Goal: Check status: Check status

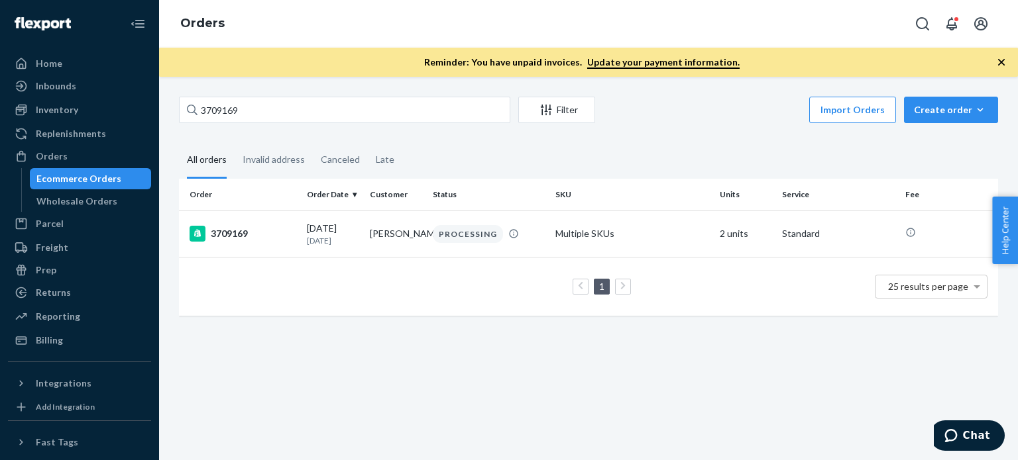
drag, startPoint x: 310, startPoint y: 80, endPoint x: 310, endPoint y: 99, distance: 19.9
click at [310, 81] on div "3709169 Filter Import Orders Create order Ecommerce order Removal order All ord…" at bounding box center [588, 269] width 859 height 384
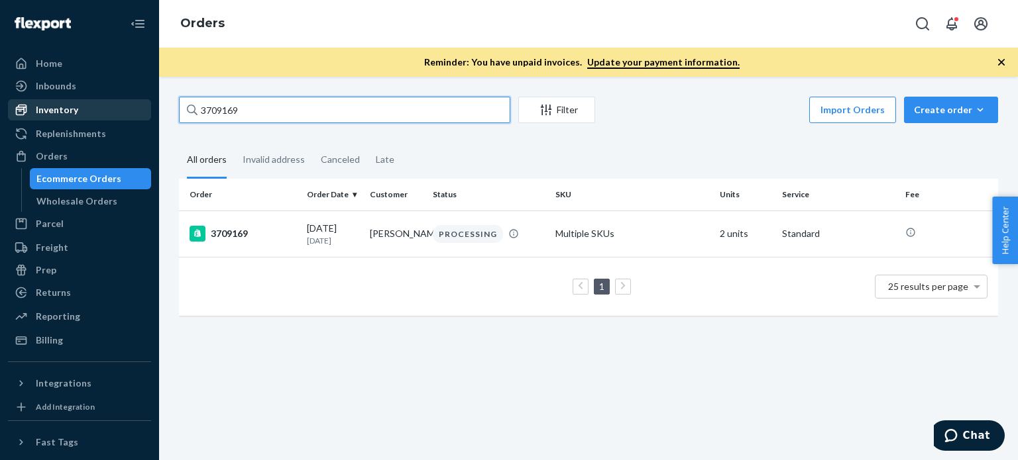
drag, startPoint x: 310, startPoint y: 99, endPoint x: 118, endPoint y: 103, distance: 192.2
click at [119, 103] on div "Home Inbounds Shipping Plans Problems Inventory Products Replenishments Orders …" at bounding box center [509, 230] width 1018 height 460
paste input "6789"
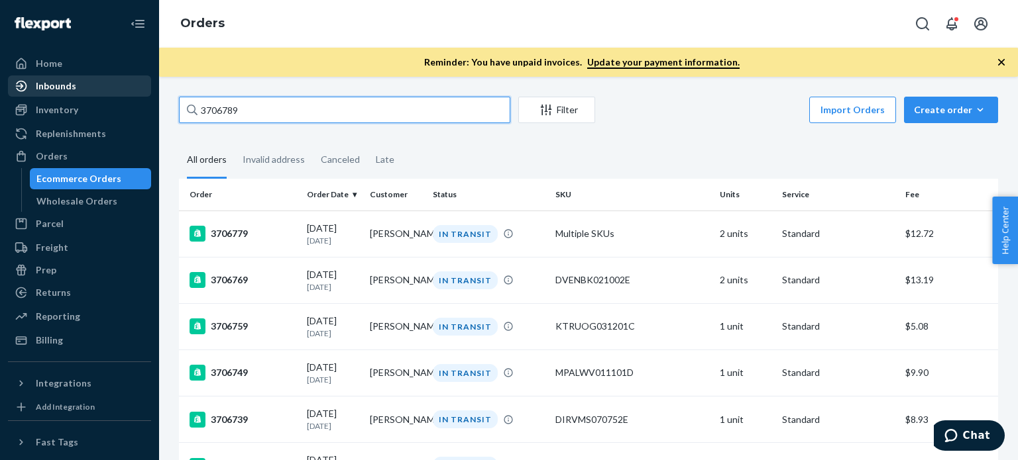
drag, startPoint x: 276, startPoint y: 108, endPoint x: 97, endPoint y: 89, distance: 179.9
click at [98, 90] on div "Home Inbounds Shipping Plans Problems Inventory Products Replenishments Orders …" at bounding box center [509, 230] width 1018 height 460
paste input "5502"
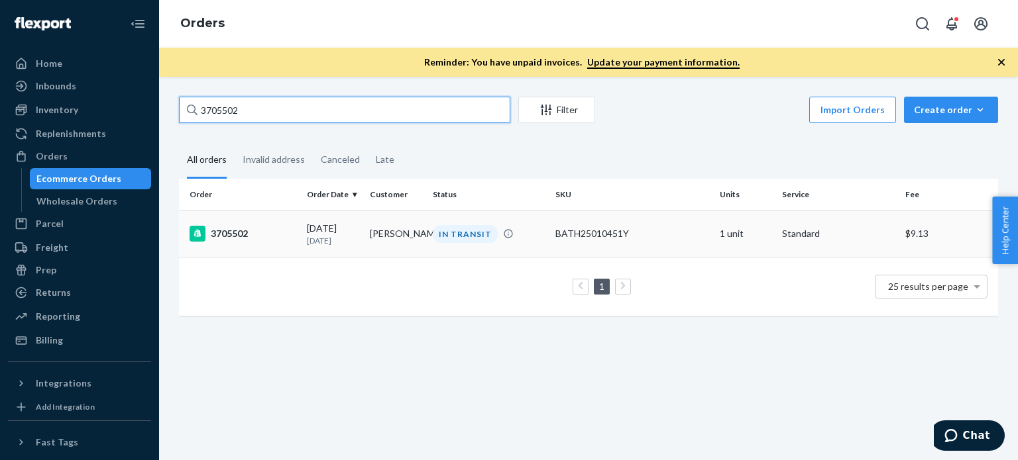
type input "3705502"
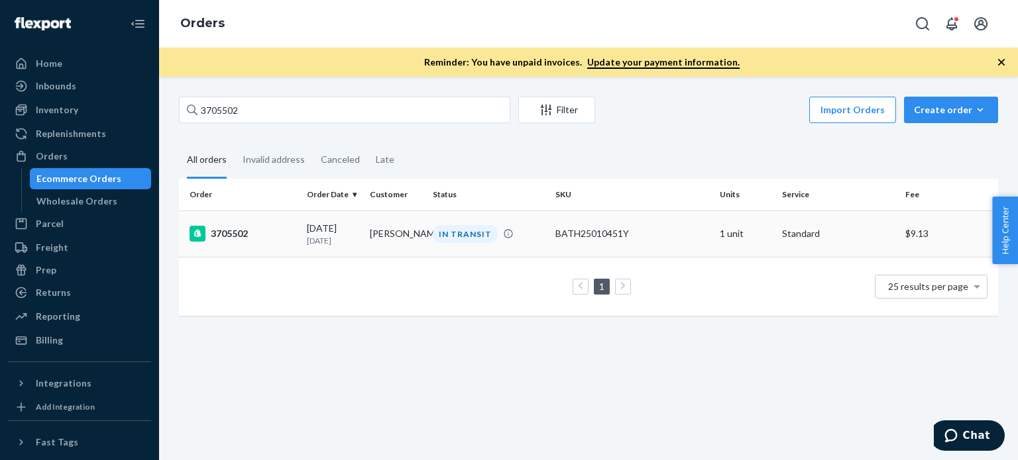
click at [230, 236] on div "3705502" at bounding box center [242, 234] width 107 height 16
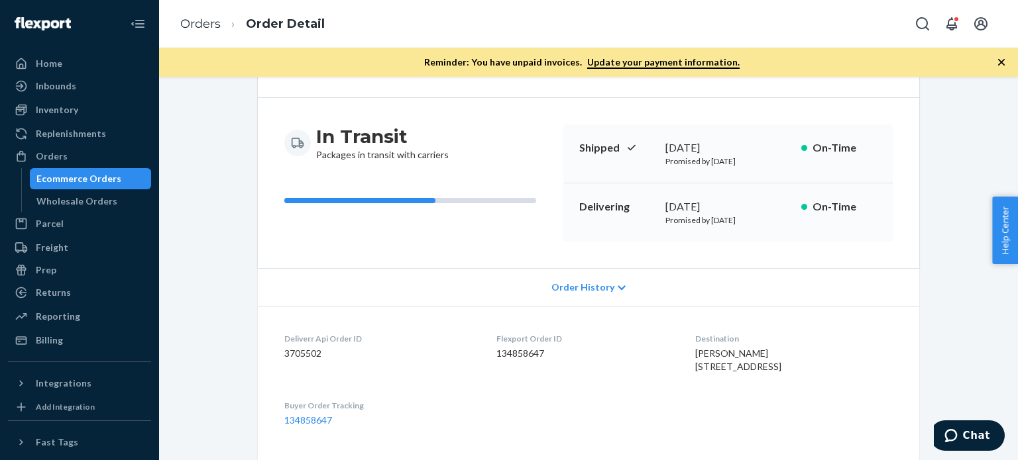
scroll to position [133, 0]
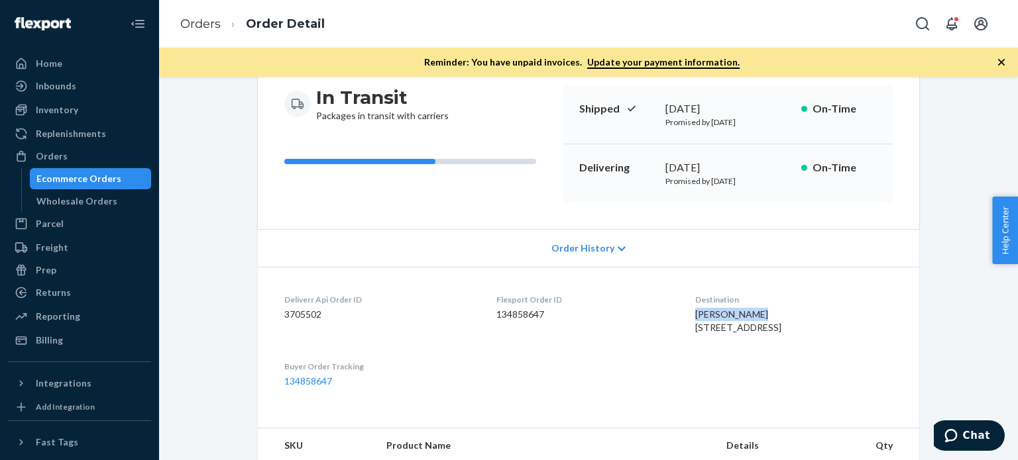
drag, startPoint x: 724, startPoint y: 312, endPoint x: 651, endPoint y: 315, distance: 72.9
click at [651, 315] on dl "Deliverr Api Order ID 3705502 Flexport Order ID 134858647 Destination [PERSON_N…" at bounding box center [588, 341] width 661 height 148
copy span "[PERSON_NAME]"
click at [195, 13] on ol "Orders Order Detail" at bounding box center [253, 24] width 166 height 39
click at [200, 28] on link "Orders" at bounding box center [200, 24] width 40 height 15
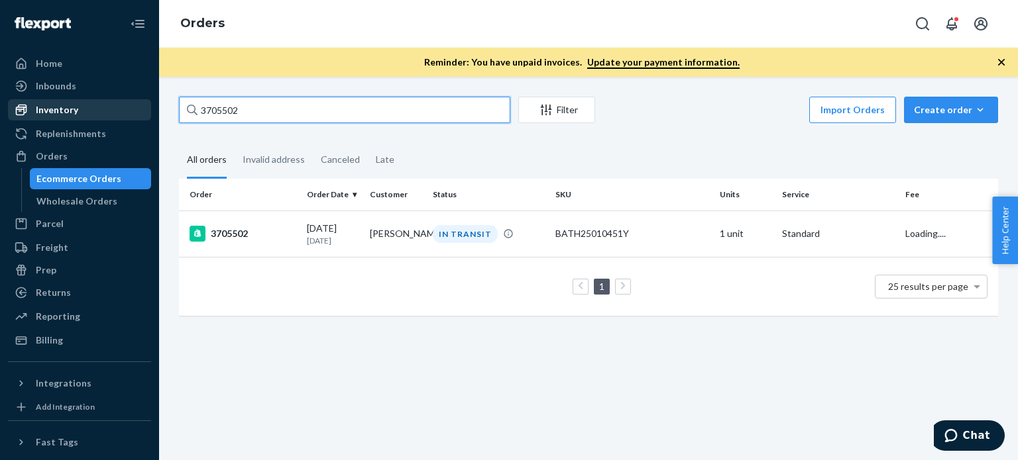
drag, startPoint x: 268, startPoint y: 108, endPoint x: 91, endPoint y: 99, distance: 177.2
click at [119, 103] on div "Home Inbounds Shipping Plans Problems Inventory Products Replenishments Orders …" at bounding box center [509, 230] width 1018 height 460
paste input "[PERSON_NAME]"
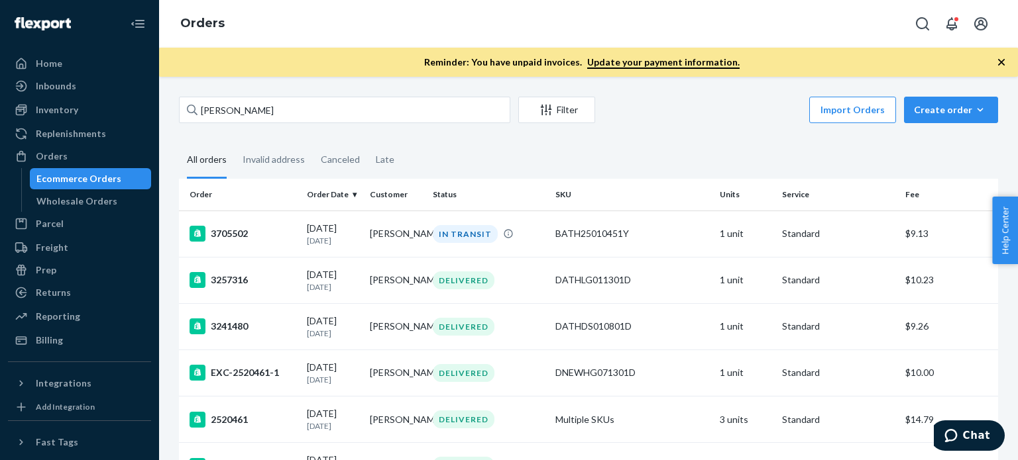
click at [285, 97] on div "[PERSON_NAME] Filter Import Orders Create order Ecommerce order Removal order A…" at bounding box center [588, 269] width 859 height 384
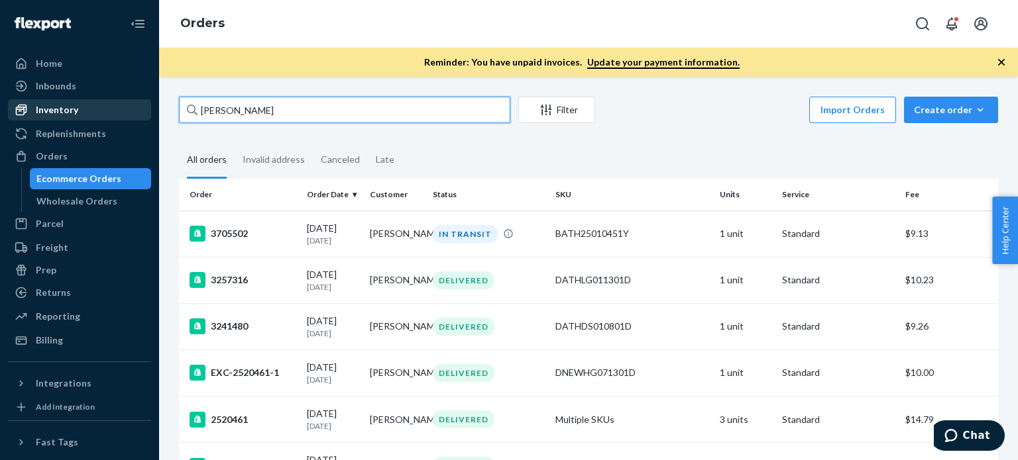
drag, startPoint x: 286, startPoint y: 108, endPoint x: 123, endPoint y: 117, distance: 163.2
click at [151, 117] on div "Home Inbounds Shipping Plans Problems Inventory Products Replenishments Orders …" at bounding box center [509, 230] width 1018 height 460
paste input "3703777"
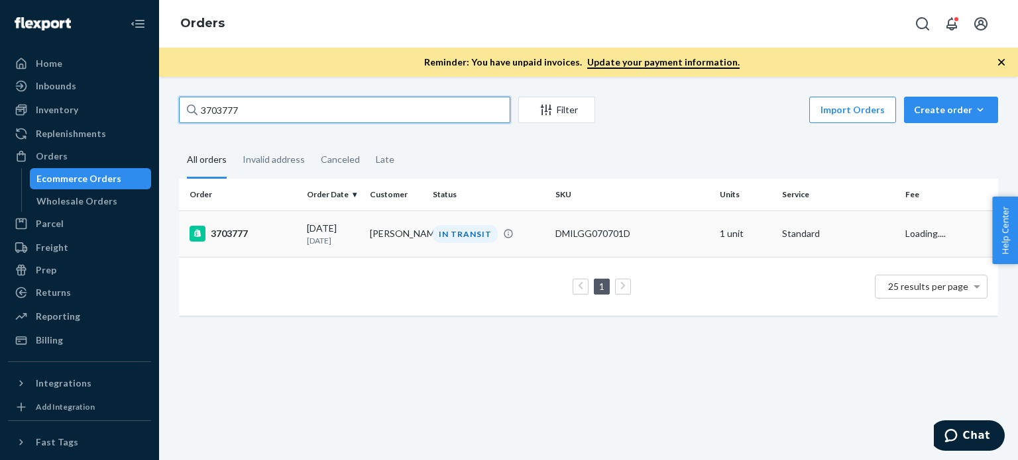
type input "3703777"
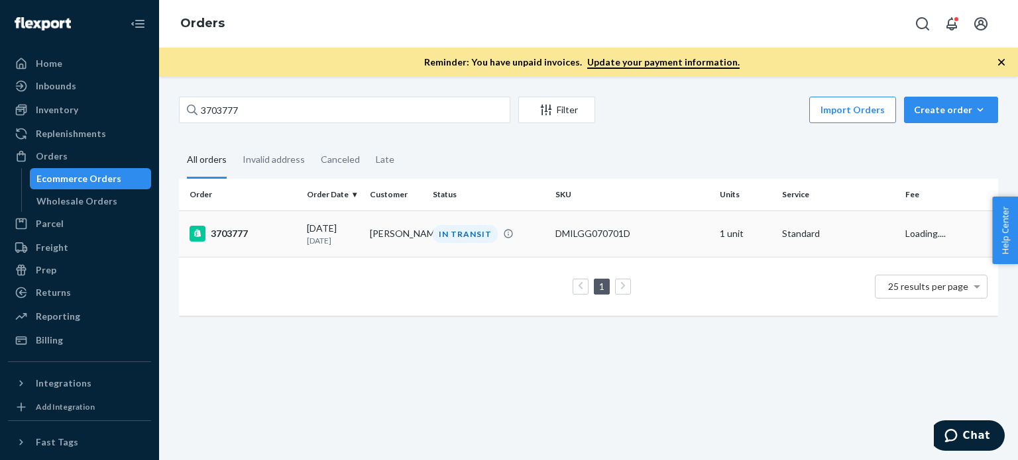
click at [211, 240] on div "3703777" at bounding box center [242, 234] width 107 height 16
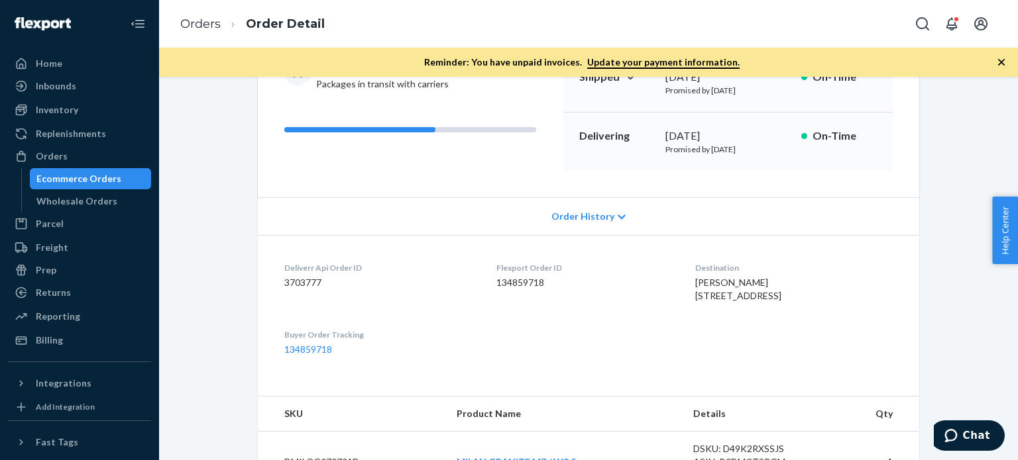
scroll to position [83, 0]
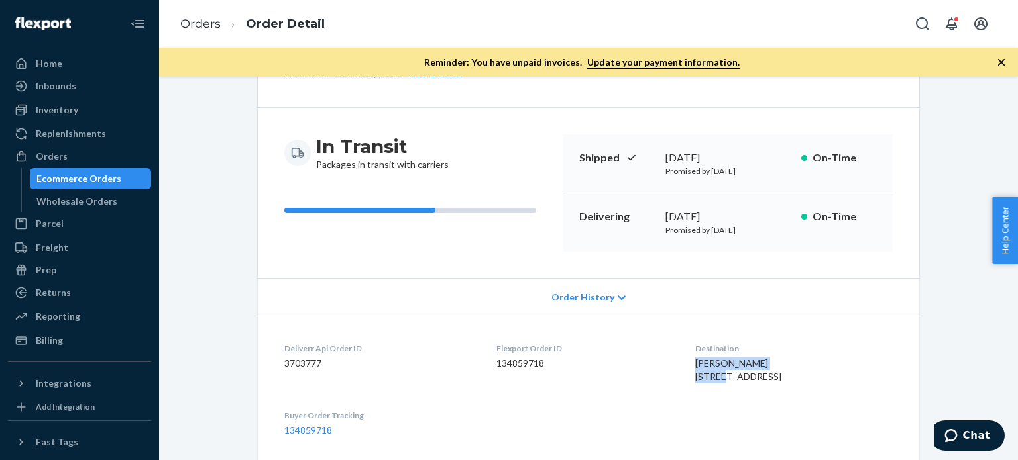
copy span "[PERSON_NAME]"
drag, startPoint x: 787, startPoint y: 362, endPoint x: 658, endPoint y: 352, distance: 129.6
click at [663, 362] on dl "Deliverr Api Order ID 3703777 Flexport Order ID 134859718 Destination [PERSON_N…" at bounding box center [588, 390] width 661 height 148
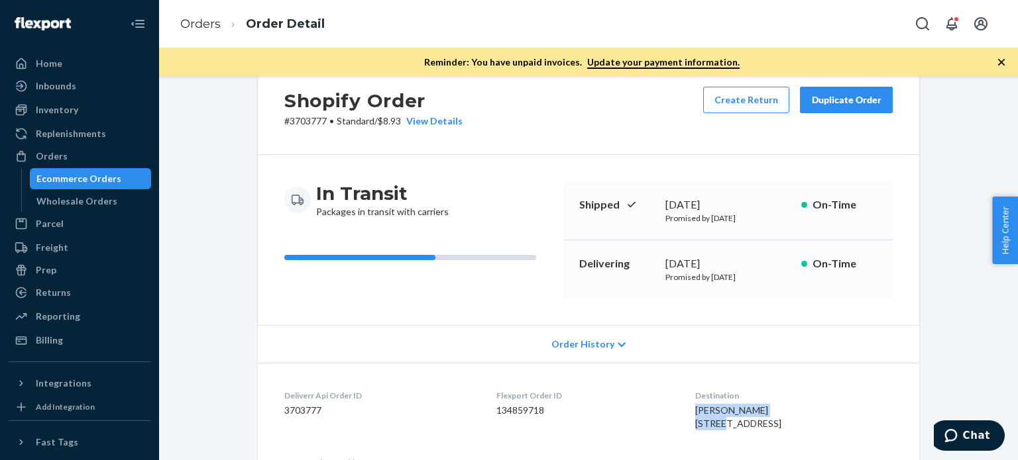
scroll to position [0, 0]
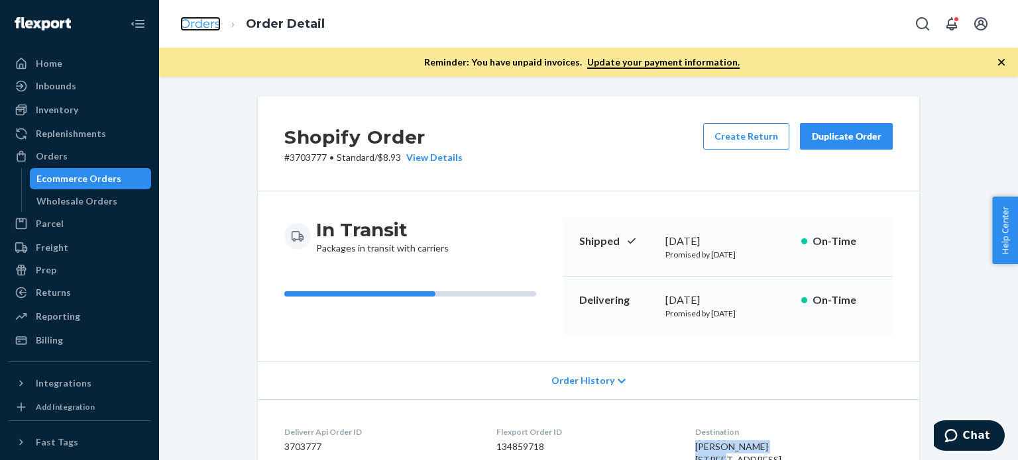
click at [215, 22] on link "Orders" at bounding box center [200, 24] width 40 height 15
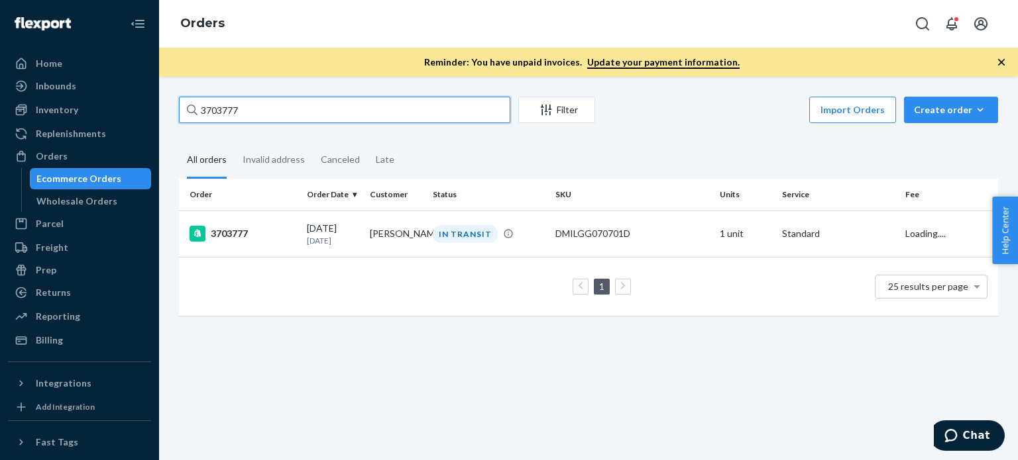
drag, startPoint x: 277, startPoint y: 117, endPoint x: 191, endPoint y: 117, distance: 85.5
click at [193, 117] on div "3703777" at bounding box center [344, 110] width 331 height 27
paste input "[PERSON_NAME]"
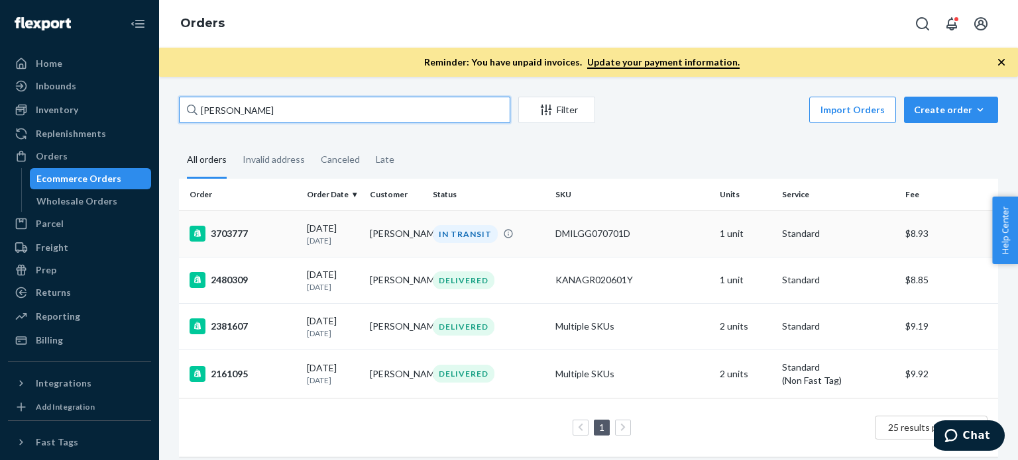
type input "[PERSON_NAME]"
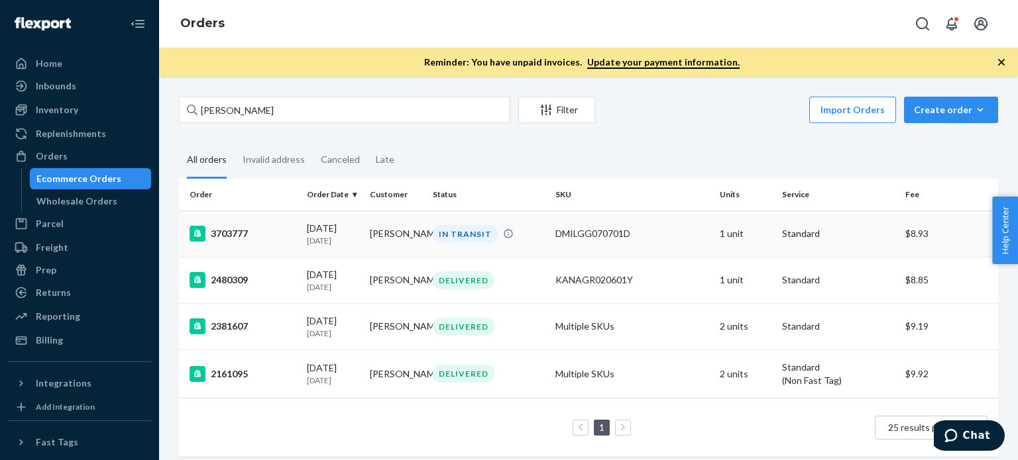
click at [244, 231] on div "3703777" at bounding box center [242, 234] width 107 height 16
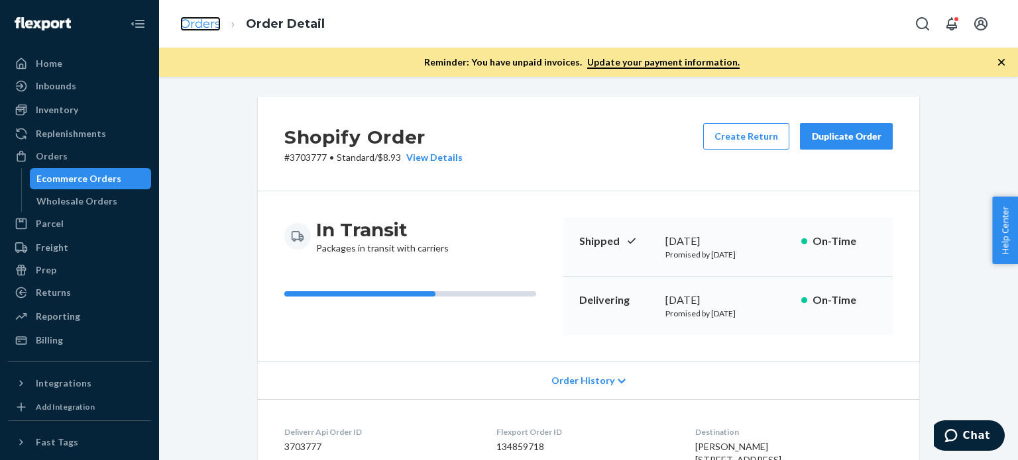
click at [201, 26] on link "Orders" at bounding box center [200, 24] width 40 height 15
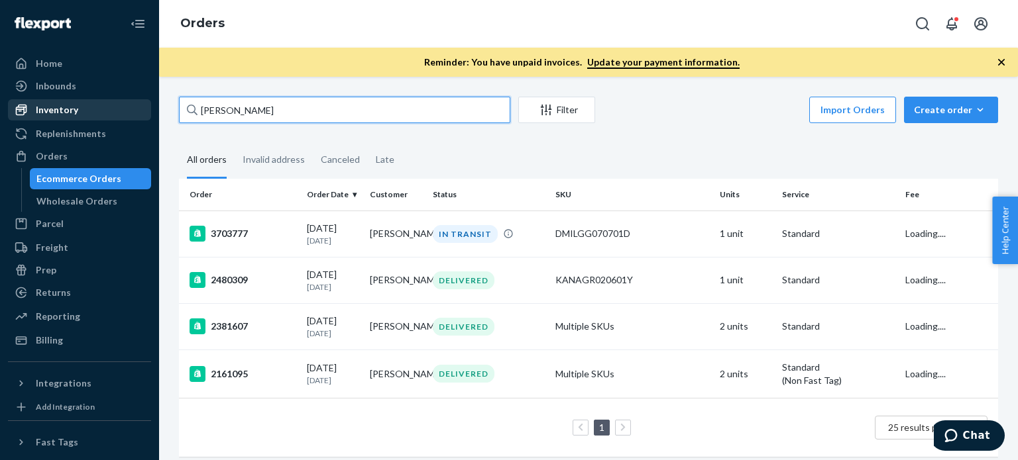
drag, startPoint x: 299, startPoint y: 108, endPoint x: 74, endPoint y: 108, distance: 224.6
click at [74, 108] on div "Home Inbounds Shipping Plans Problems Inventory Products Replenishments Orders …" at bounding box center [509, 230] width 1018 height 460
paste input "3701979"
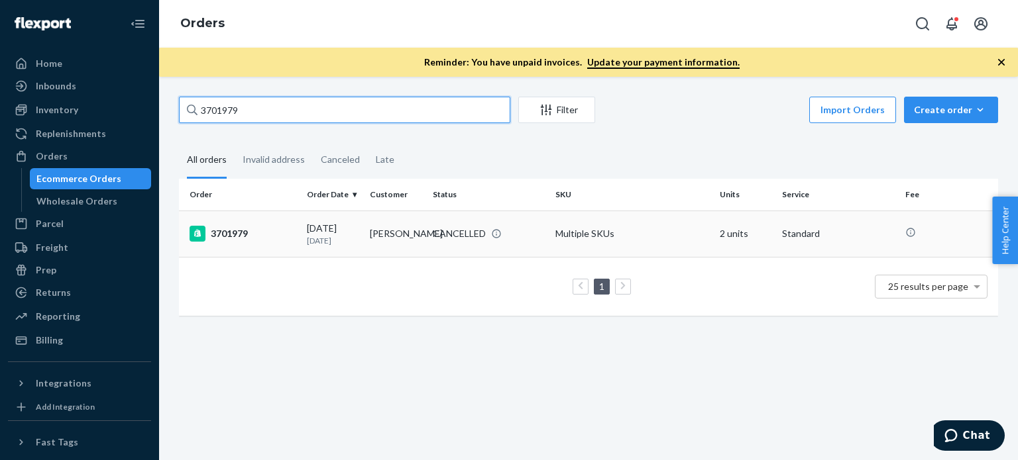
type input "3701979"
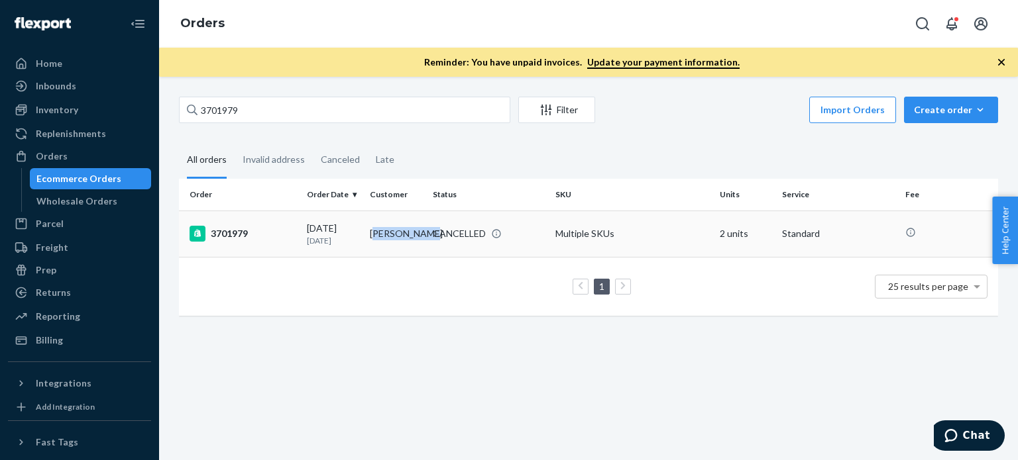
drag, startPoint x: 370, startPoint y: 225, endPoint x: 402, endPoint y: 243, distance: 36.2
click at [402, 243] on td "[PERSON_NAME]" at bounding box center [395, 234] width 63 height 46
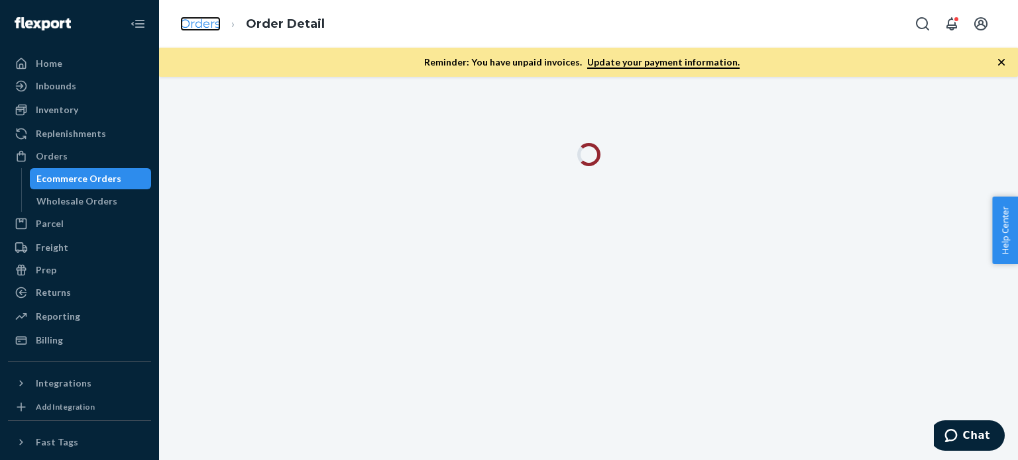
click at [207, 27] on link "Orders" at bounding box center [200, 24] width 40 height 15
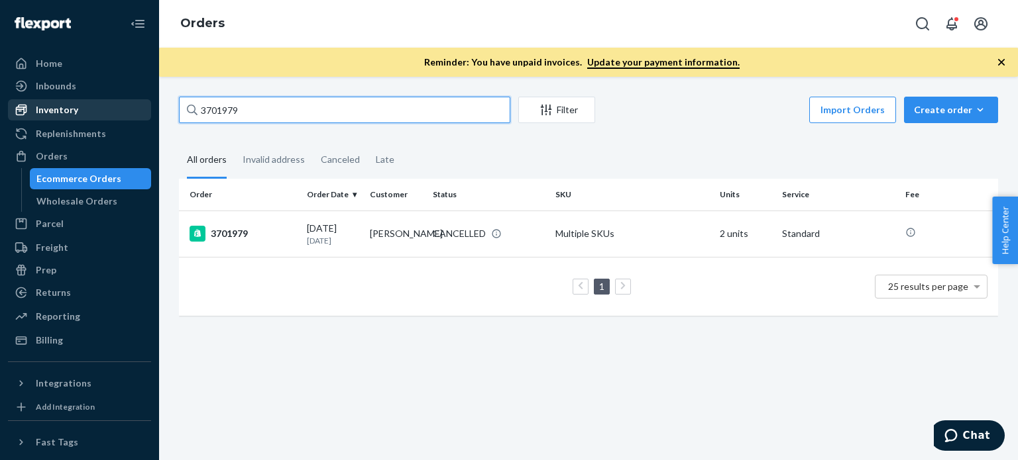
drag, startPoint x: 265, startPoint y: 113, endPoint x: 134, endPoint y: 105, distance: 131.4
click at [134, 105] on div "Home Inbounds Shipping Plans Problems Inventory Products Replenishments Orders …" at bounding box center [509, 230] width 1018 height 460
paste input "3701979"
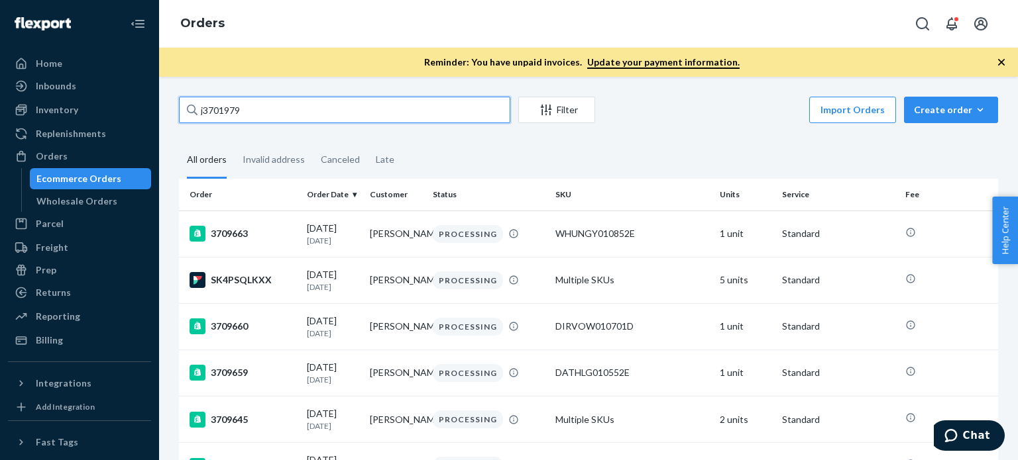
click at [221, 111] on input "j3701979" at bounding box center [344, 110] width 331 height 27
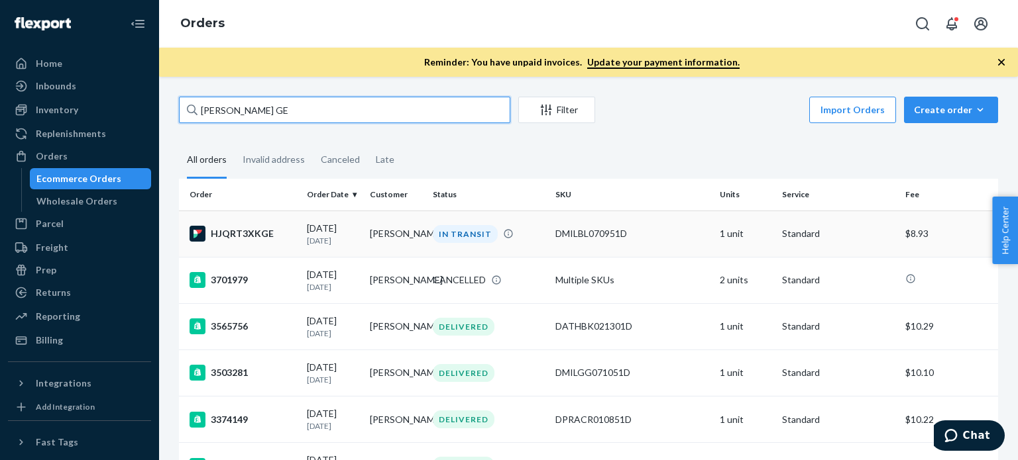
type input "[PERSON_NAME] GE"
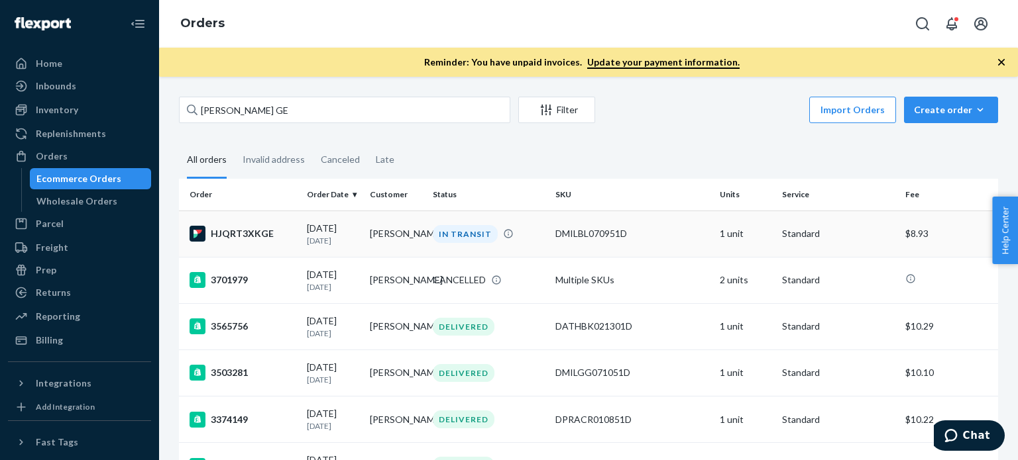
click at [255, 238] on div "HJQRT3XKGE" at bounding box center [242, 234] width 107 height 16
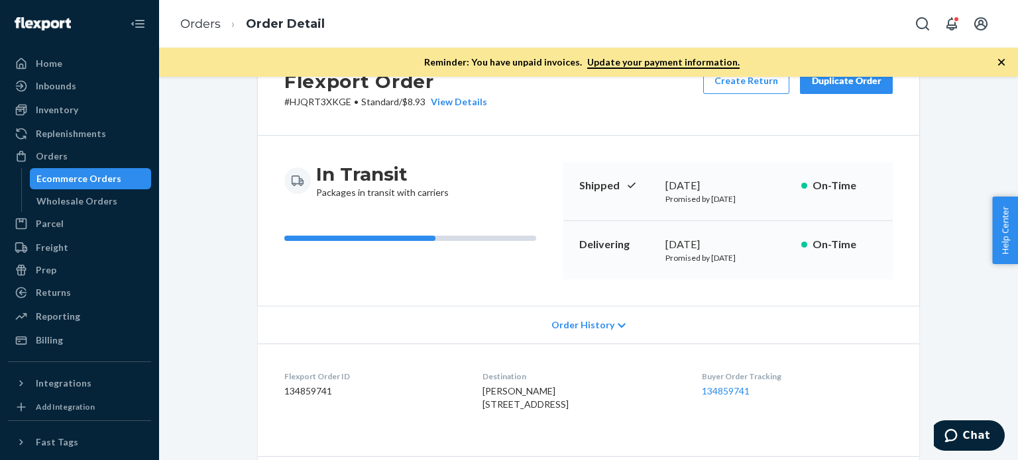
scroll to position [8, 0]
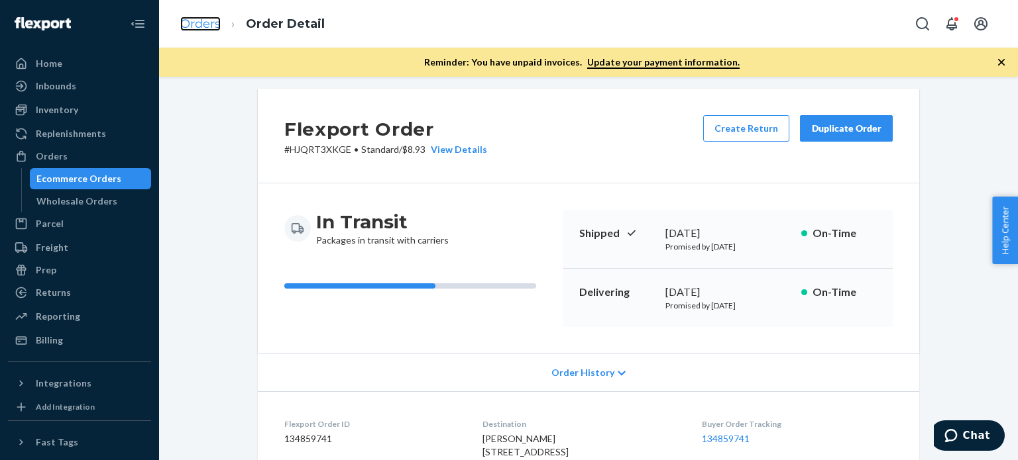
click at [208, 21] on link "Orders" at bounding box center [200, 24] width 40 height 15
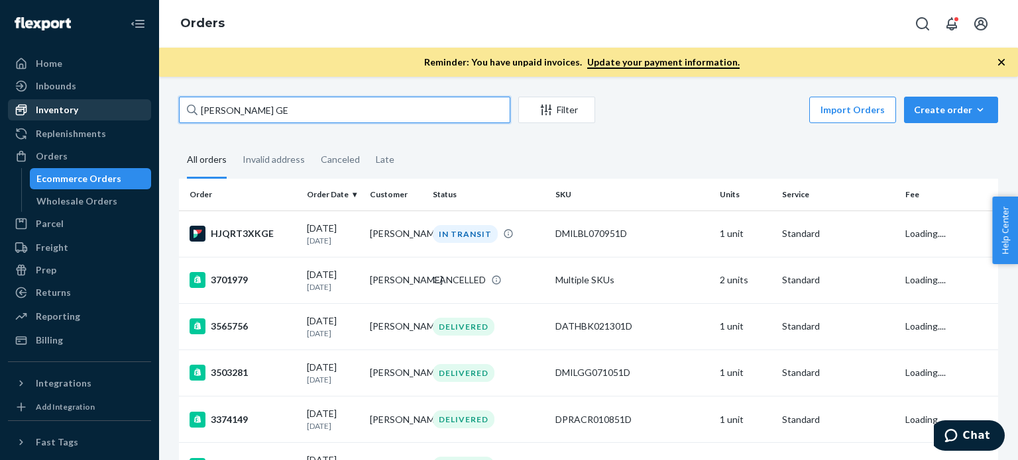
drag, startPoint x: 293, startPoint y: 110, endPoint x: 78, endPoint y: 105, distance: 214.7
click at [78, 105] on div "Home Inbounds Shipping Plans Problems Inventory Products Replenishments Orders …" at bounding box center [509, 230] width 1018 height 460
paste input "3701685"
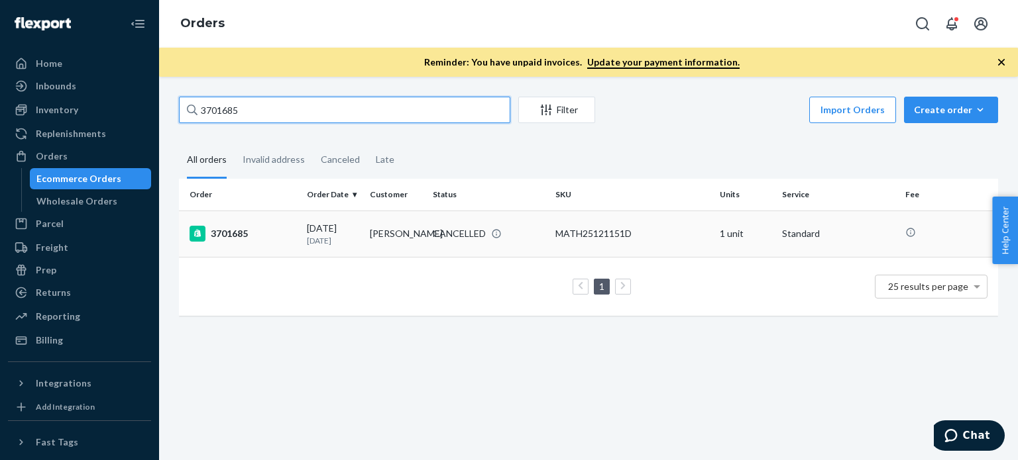
type input "3701685"
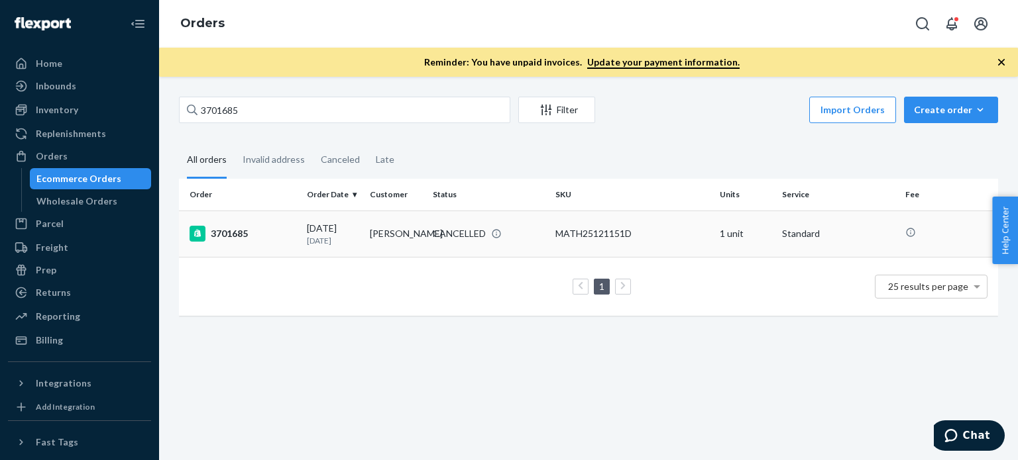
click at [233, 244] on td "3701685" at bounding box center [240, 234] width 123 height 46
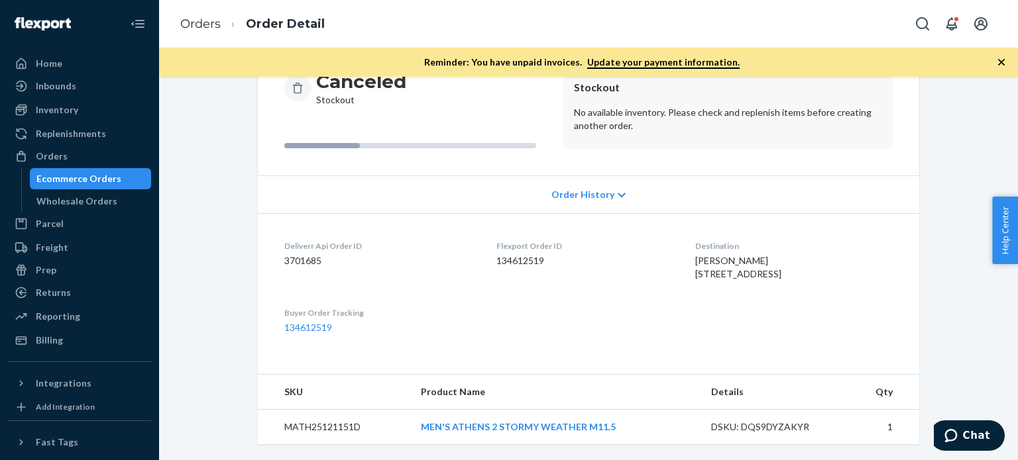
scroll to position [174, 0]
click at [189, 34] on ol "Orders Order Detail" at bounding box center [253, 24] width 166 height 39
click at [213, 26] on link "Orders" at bounding box center [200, 24] width 40 height 15
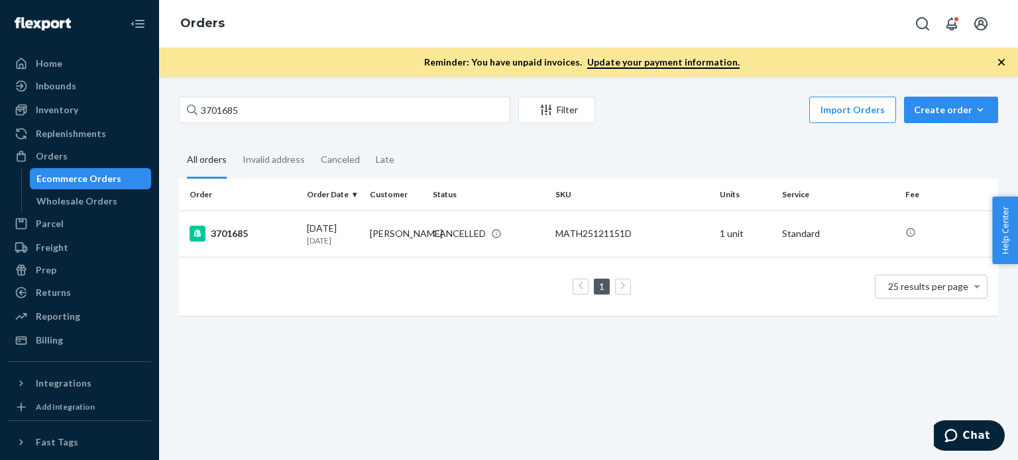
drag, startPoint x: 301, startPoint y: 91, endPoint x: 290, endPoint y: 105, distance: 17.5
click at [300, 93] on div "3701685 Filter Import Orders Create order Ecommerce order Removal order All ord…" at bounding box center [588, 269] width 859 height 384
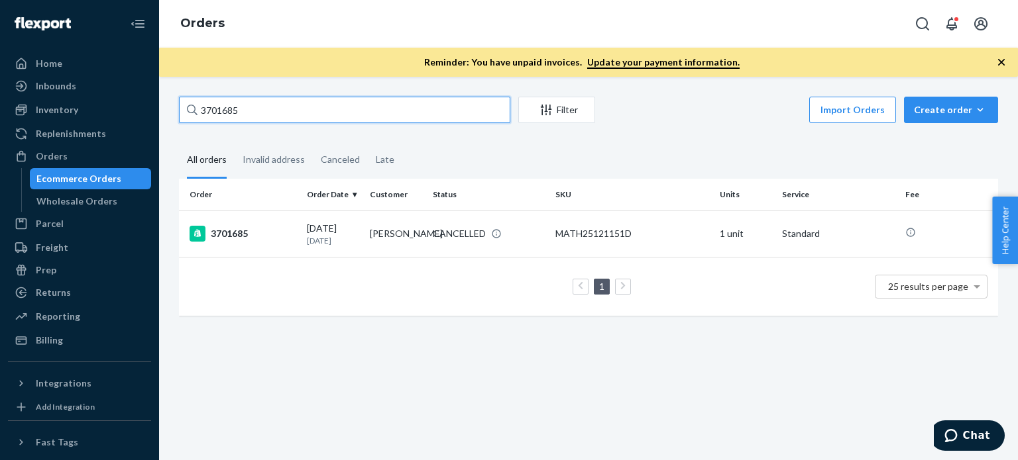
drag, startPoint x: 289, startPoint y: 107, endPoint x: 129, endPoint y: 97, distance: 160.0
click at [131, 97] on div "Home Inbounds Shipping Plans Problems Inventory Products Replenishments Orders …" at bounding box center [509, 230] width 1018 height 460
paste input "899"
drag, startPoint x: 290, startPoint y: 114, endPoint x: 103, endPoint y: 113, distance: 186.2
click at [103, 113] on div "Home Inbounds Shipping Plans Problems Inventory Products Replenishments Orders …" at bounding box center [509, 230] width 1018 height 460
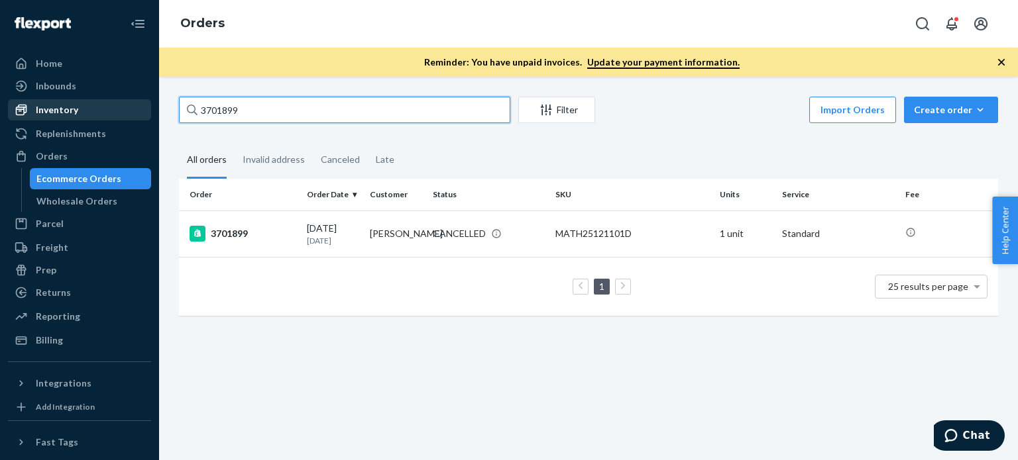
paste input "498"
drag, startPoint x: 278, startPoint y: 104, endPoint x: 161, endPoint y: 103, distance: 116.6
click at [161, 103] on div "3701498 Filter Import Orders Create order Ecommerce order Removal order All ord…" at bounding box center [588, 269] width 859 height 384
paste input "369"
type input "3701369"
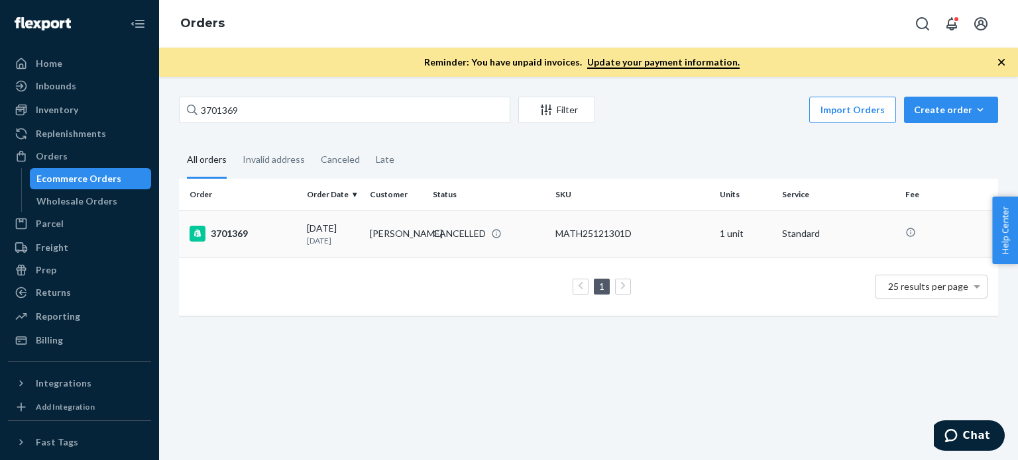
click at [240, 227] on div "3701369" at bounding box center [242, 234] width 107 height 16
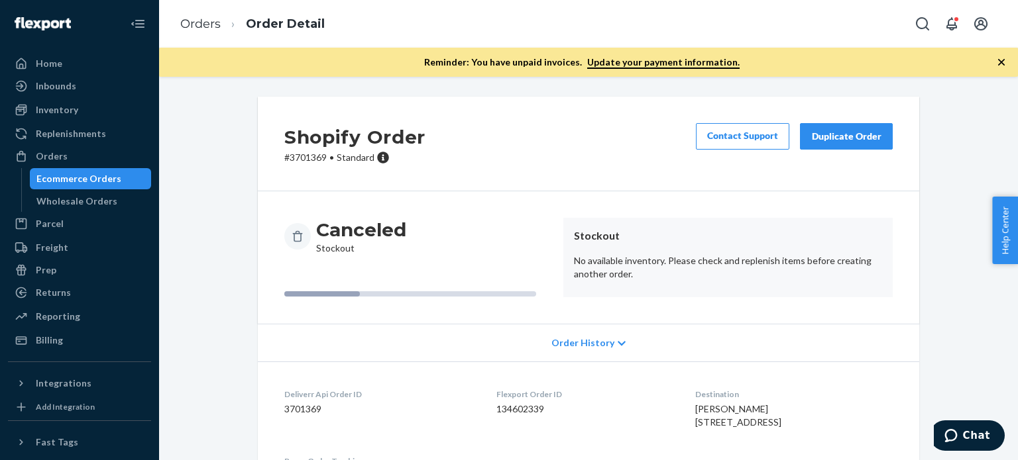
click at [178, 23] on ol "Orders Order Detail" at bounding box center [253, 24] width 166 height 39
click at [188, 23] on link "Orders" at bounding box center [200, 24] width 40 height 15
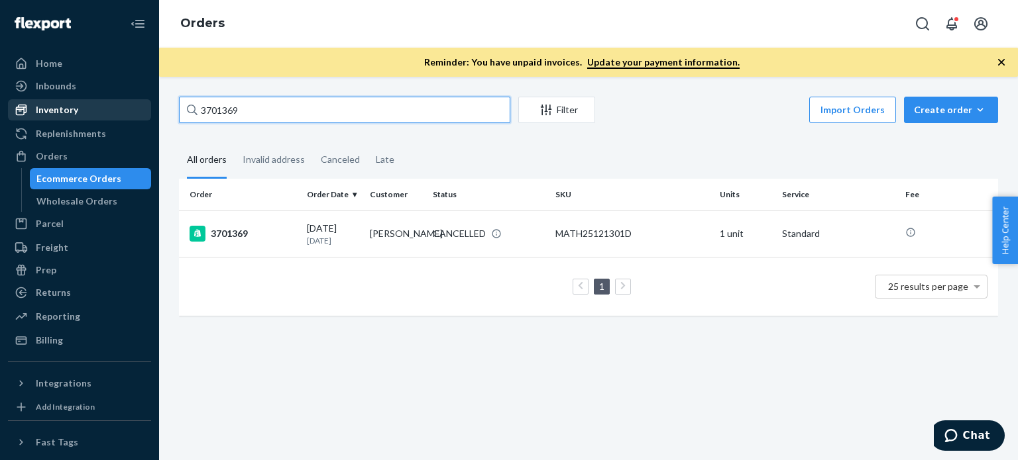
drag, startPoint x: 109, startPoint y: 105, endPoint x: 95, endPoint y: 105, distance: 13.3
click at [95, 105] on div "Home Inbounds Shipping Plans Problems Inventory Products Replenishments Orders …" at bounding box center [509, 230] width 1018 height 460
paste input "text"
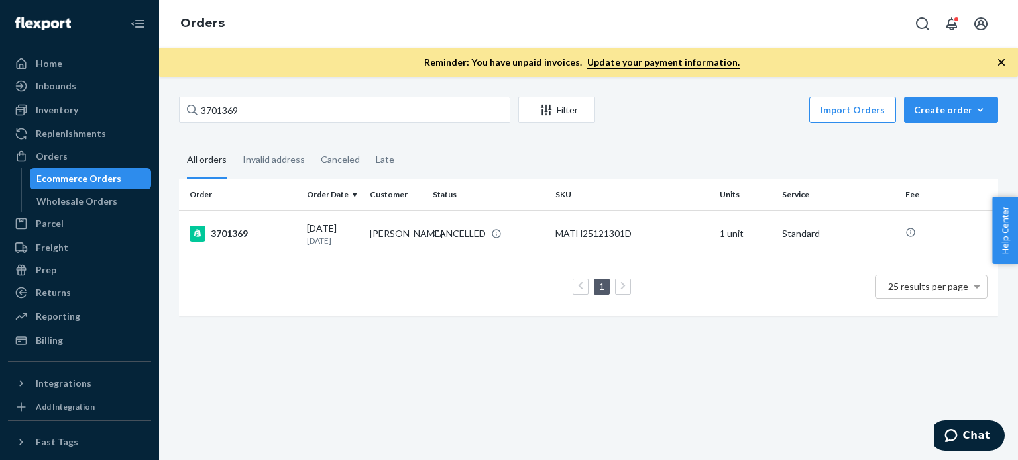
click at [264, 90] on div "3701369 Filter Import Orders Create order Ecommerce order Removal order All ord…" at bounding box center [588, 269] width 859 height 384
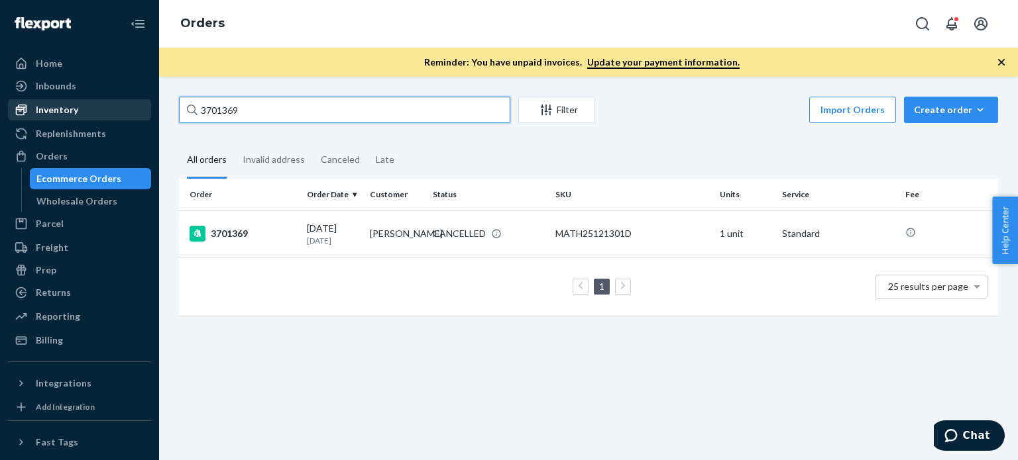
drag, startPoint x: 274, startPoint y: 102, endPoint x: 100, endPoint y: 109, distance: 174.4
click at [101, 109] on div "Home Inbounds Shipping Plans Problems Inventory Products Replenishments Orders …" at bounding box center [509, 230] width 1018 height 460
paste input "225"
type input "3701225"
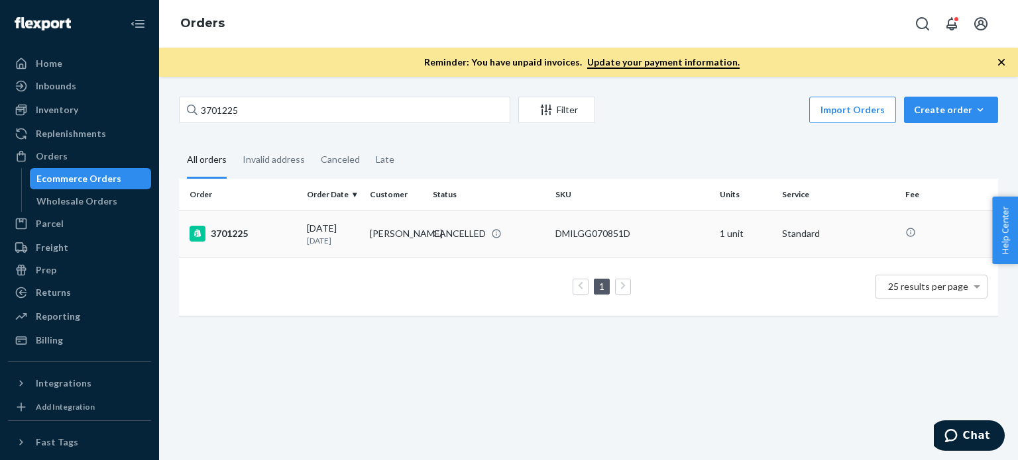
click at [219, 235] on div "3701225" at bounding box center [242, 234] width 107 height 16
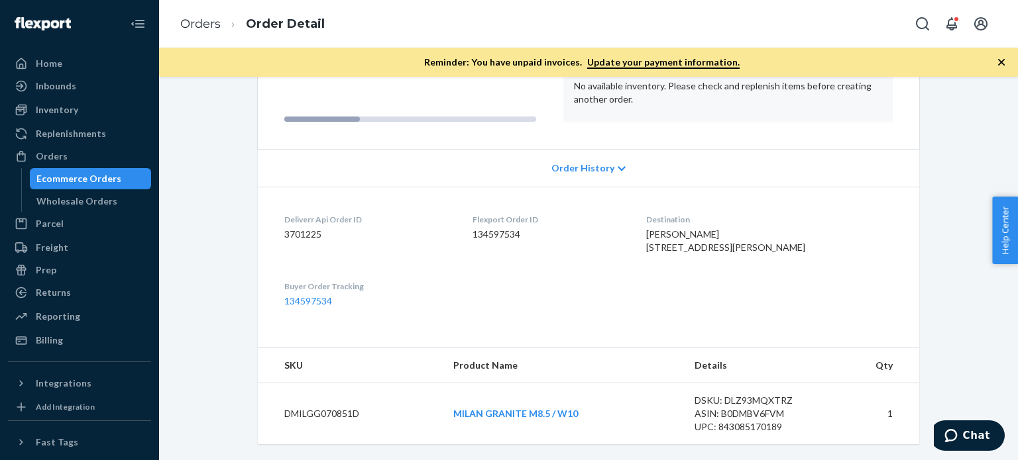
scroll to position [201, 0]
click at [175, 30] on ol "Orders Order Detail" at bounding box center [253, 24] width 166 height 39
click at [186, 23] on link "Orders" at bounding box center [200, 24] width 40 height 15
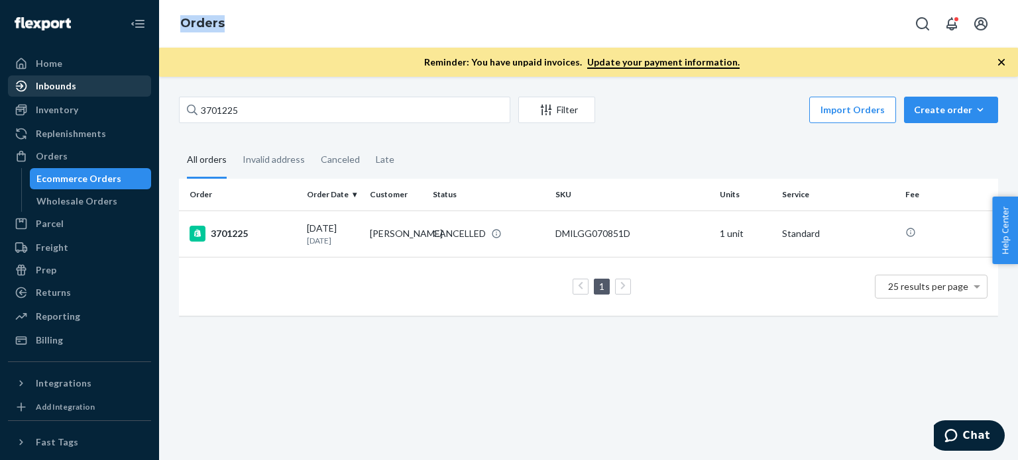
drag, startPoint x: 280, startPoint y: 87, endPoint x: 98, endPoint y: 85, distance: 181.6
click at [98, 85] on div "Home Inbounds Shipping Plans Problems Inventory Products Replenishments Orders …" at bounding box center [509, 230] width 1018 height 460
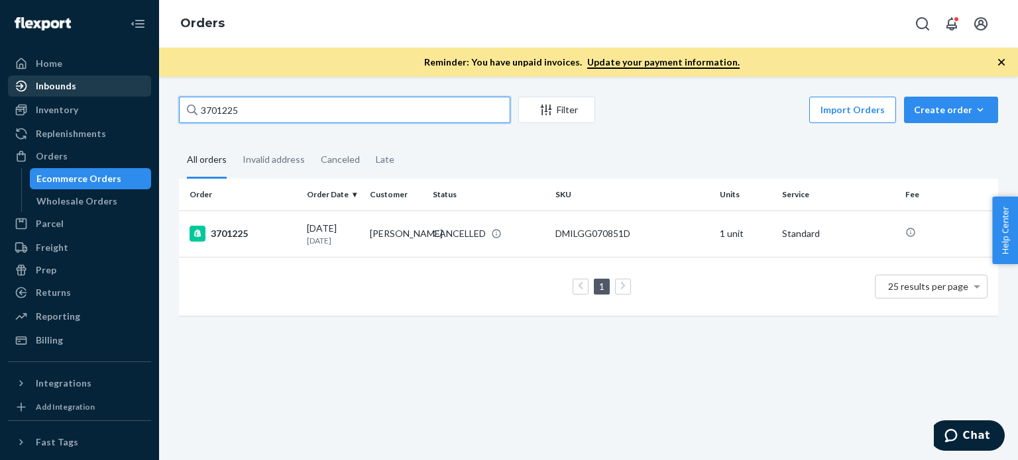
drag, startPoint x: 267, startPoint y: 111, endPoint x: 28, endPoint y: 81, distance: 241.1
click at [24, 81] on div "Home Inbounds Shipping Plans Problems Inventory Products Replenishments Orders …" at bounding box center [509, 230] width 1018 height 460
paste input "0889"
type input "3700889"
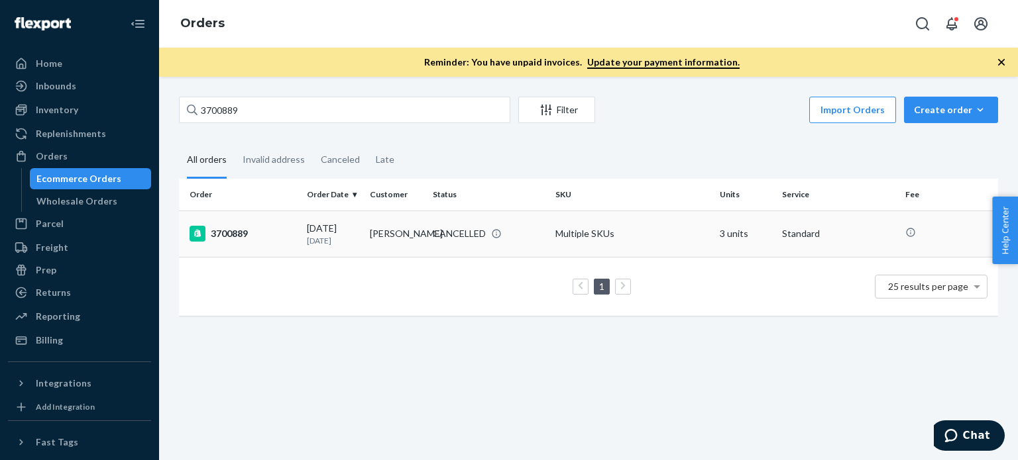
click at [244, 235] on div "3700889" at bounding box center [242, 234] width 107 height 16
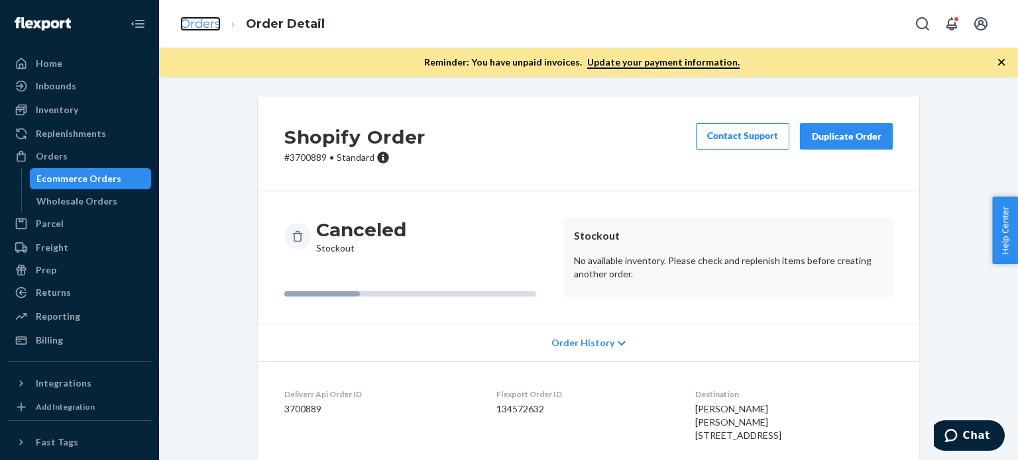
click at [207, 28] on link "Orders" at bounding box center [200, 24] width 40 height 15
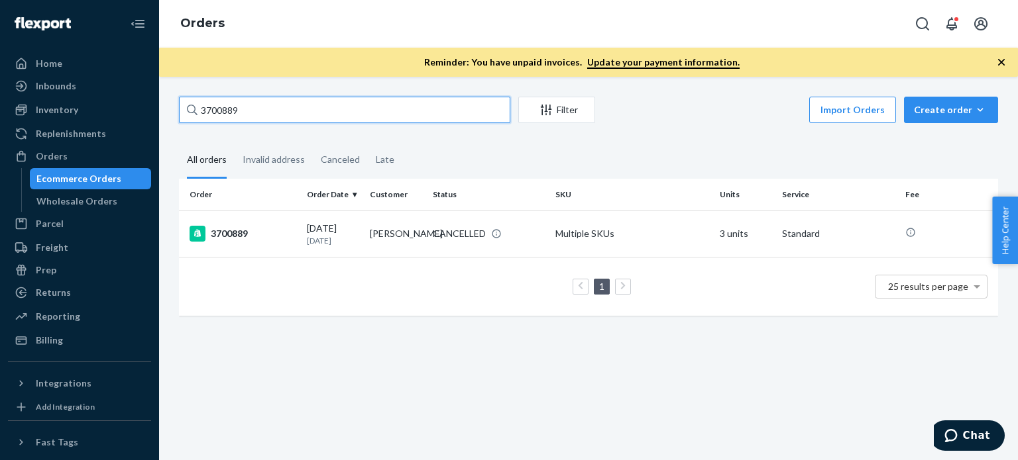
drag, startPoint x: 294, startPoint y: 111, endPoint x: 148, endPoint y: 105, distance: 145.2
click at [149, 105] on div "Home Inbounds Shipping Plans Problems Inventory Products Replenishments Orders …" at bounding box center [509, 230] width 1018 height 460
paste input "735"
type input "3700735"
